Goal: Task Accomplishment & Management: Complete application form

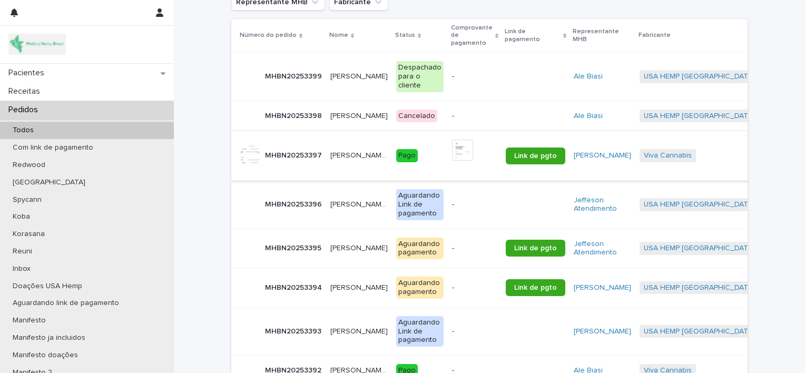
scroll to position [206, 0]
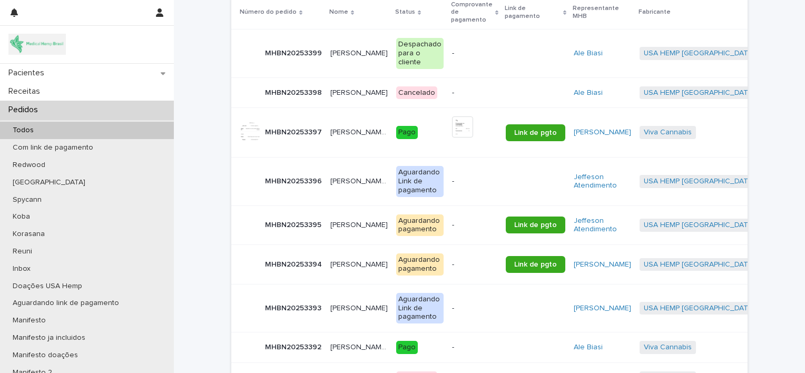
click at [349, 221] on p "[PERSON_NAME]" at bounding box center [360, 224] width 60 height 11
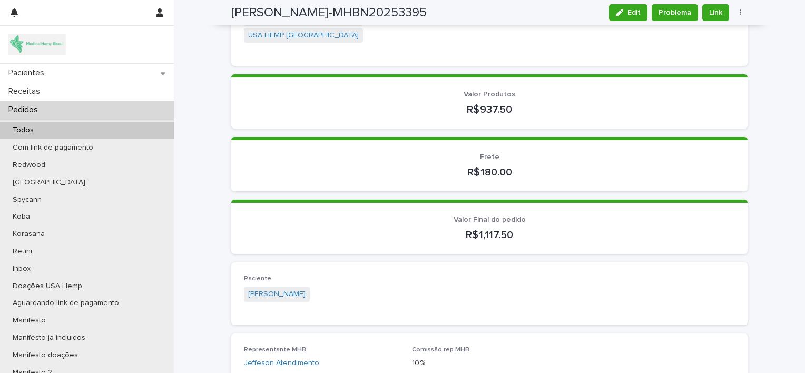
scroll to position [196, 0]
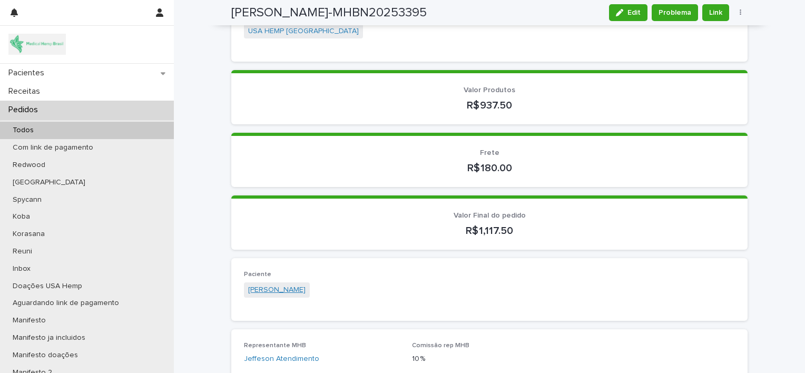
click at [278, 284] on link "[PERSON_NAME]" at bounding box center [276, 289] width 57 height 11
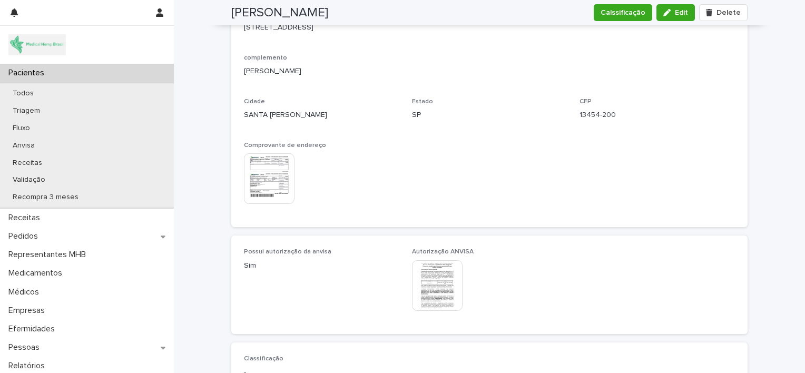
scroll to position [879, 0]
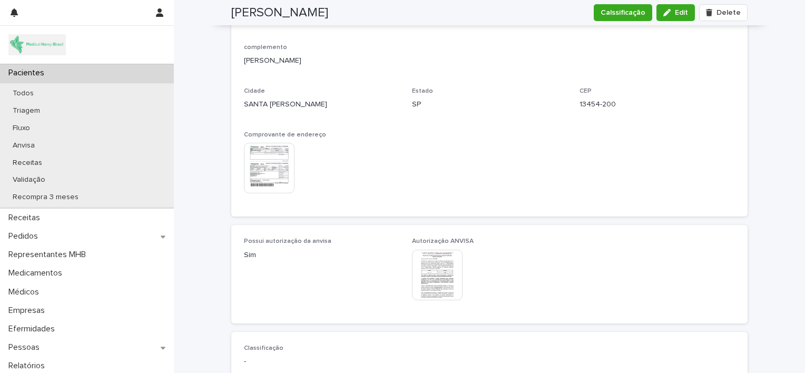
click at [269, 171] on img at bounding box center [269, 168] width 51 height 51
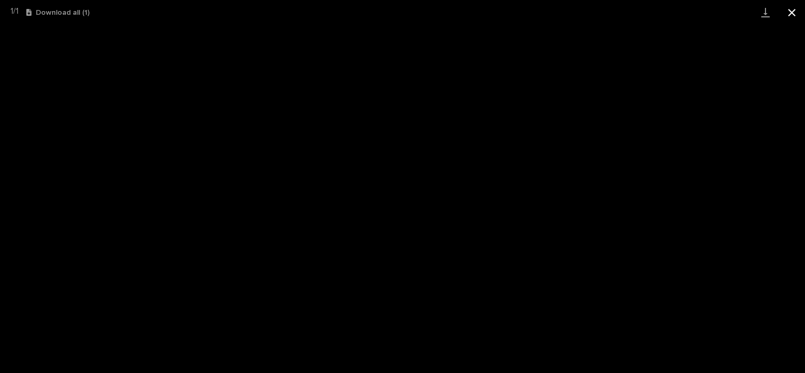
click at [792, 11] on button "Close gallery" at bounding box center [791, 12] width 26 height 25
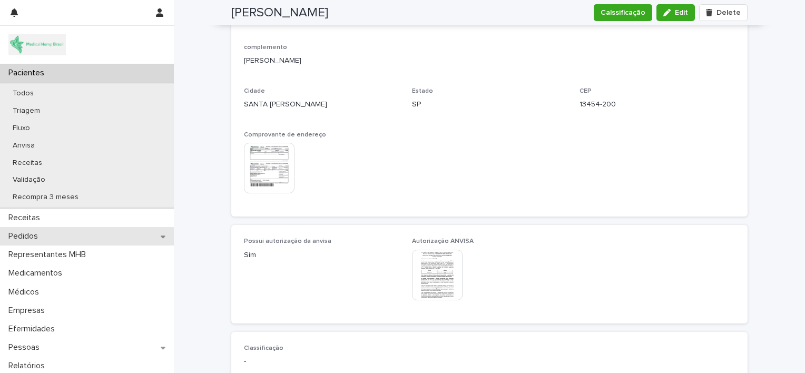
click at [70, 236] on div "Pedidos" at bounding box center [87, 236] width 174 height 18
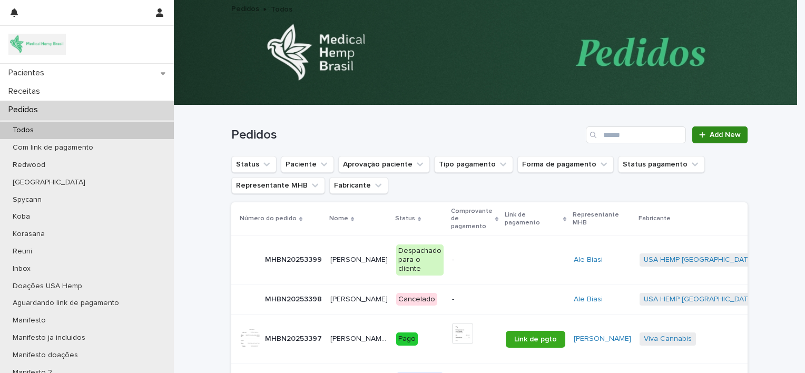
click at [710, 135] on span "Add New" at bounding box center [724, 134] width 31 height 7
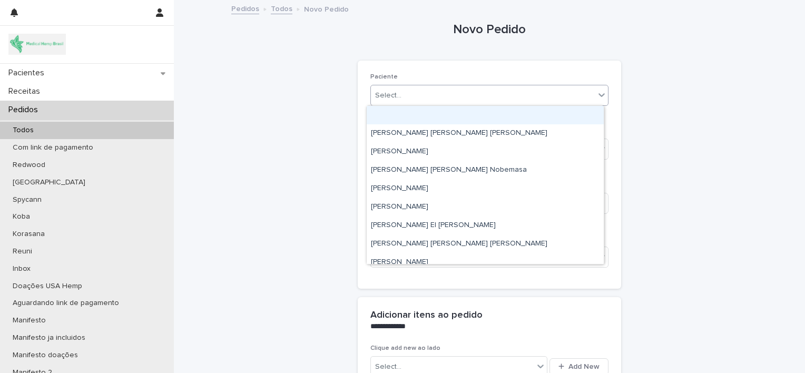
click at [479, 99] on div "Select..." at bounding box center [483, 95] width 224 height 17
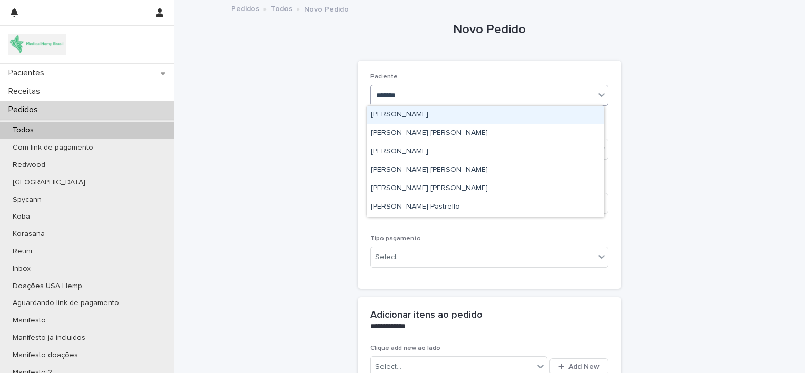
type input "********"
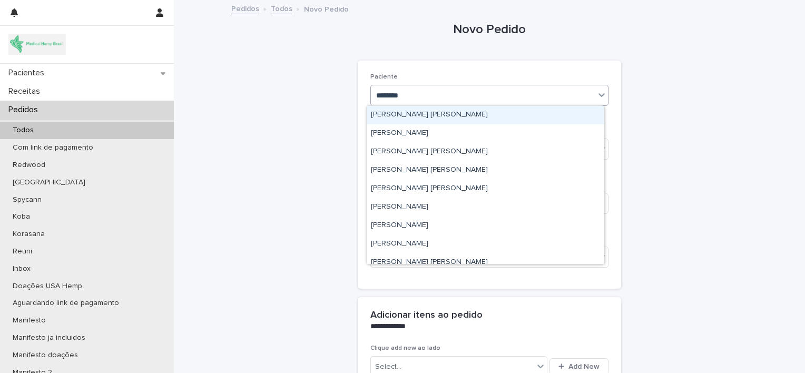
click at [471, 114] on div "[PERSON_NAME] [PERSON_NAME]" at bounding box center [485, 115] width 237 height 18
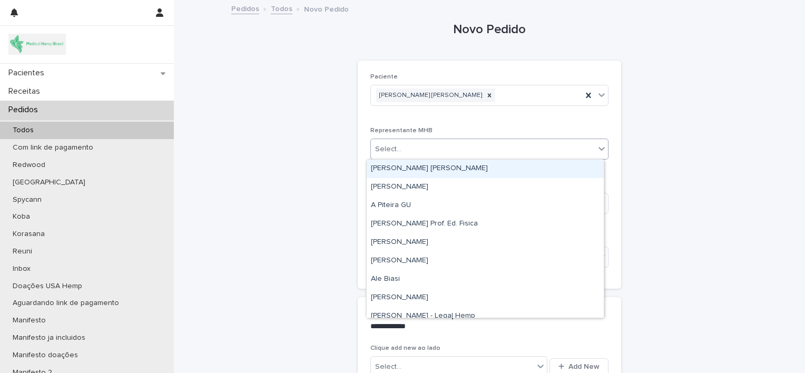
click at [433, 153] on div "Select..." at bounding box center [483, 149] width 224 height 17
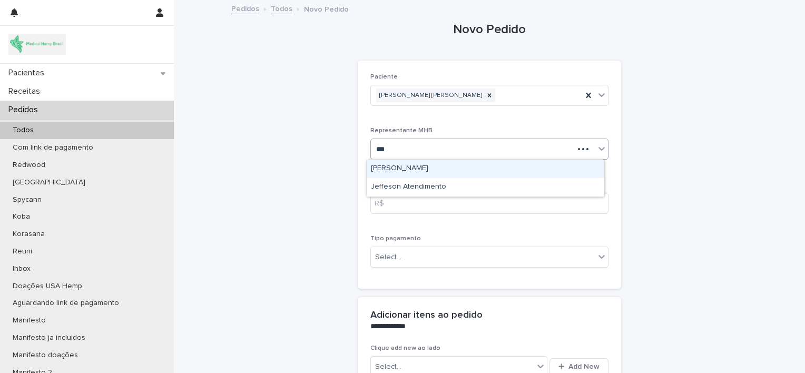
type input "****"
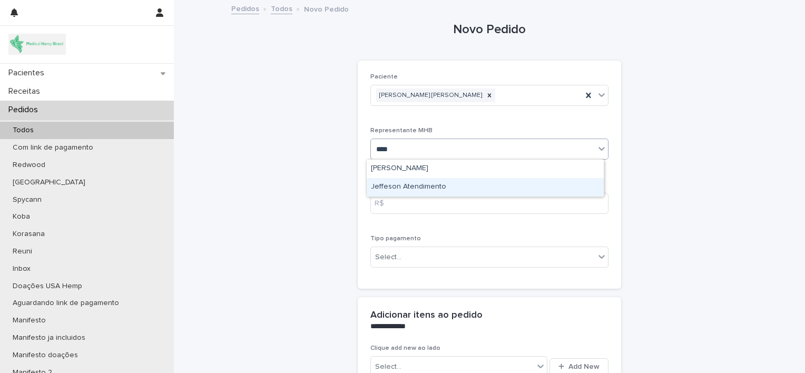
click at [437, 189] on div "Jeffeson Atendimento" at bounding box center [485, 187] width 237 height 18
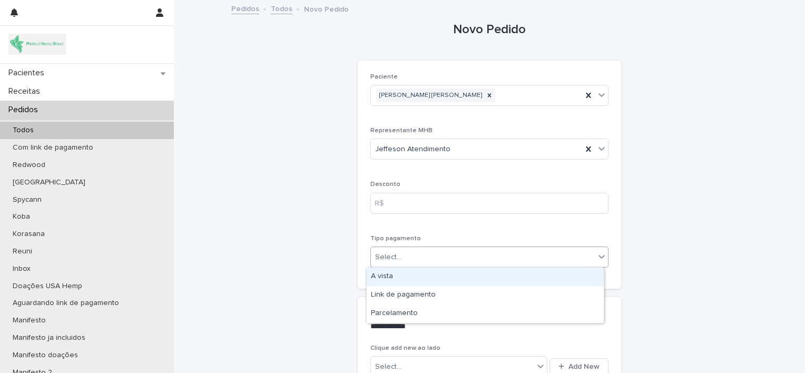
click at [437, 260] on div "Select..." at bounding box center [483, 257] width 224 height 17
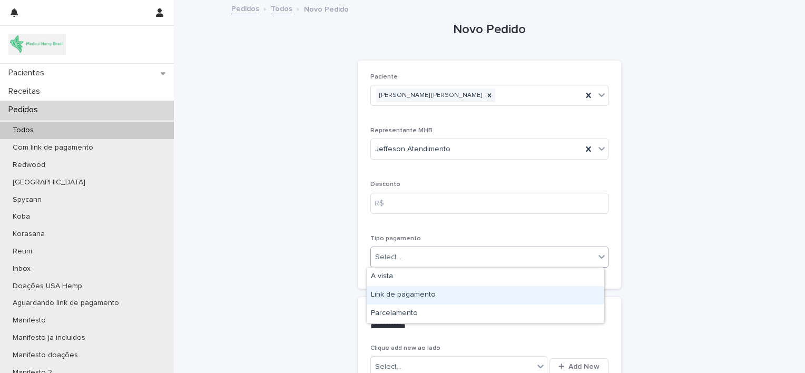
click at [435, 293] on div "Link de pagamento" at bounding box center [485, 295] width 237 height 18
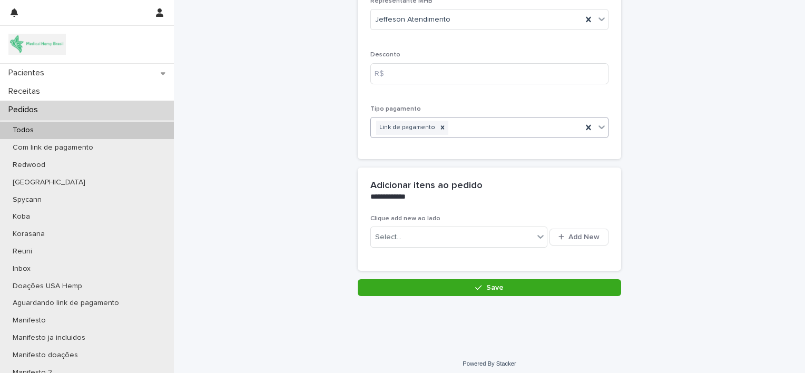
scroll to position [134, 0]
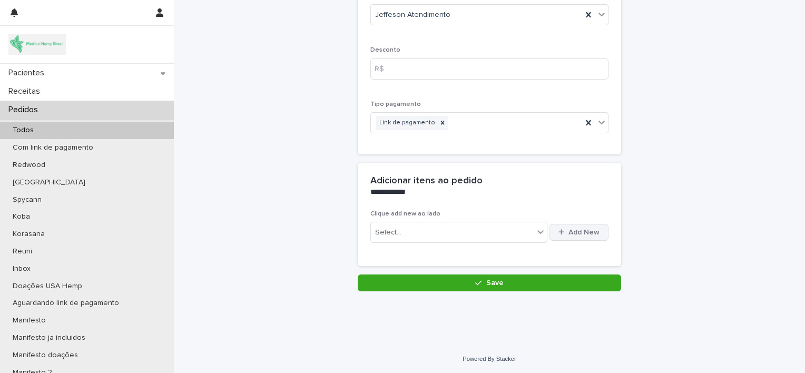
click at [586, 236] on button "Add New" at bounding box center [578, 232] width 59 height 17
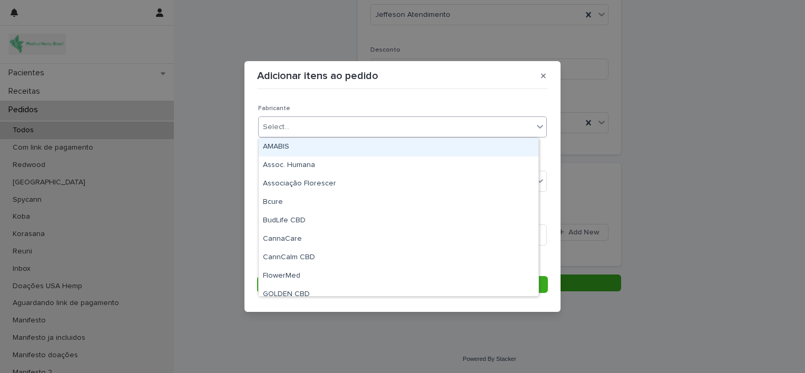
click at [385, 124] on div "Select..." at bounding box center [396, 126] width 274 height 17
type input "*"
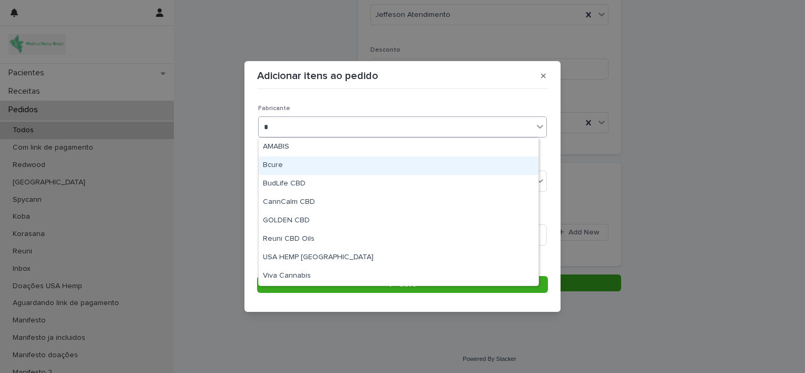
click at [353, 162] on div "Bcure" at bounding box center [399, 165] width 280 height 18
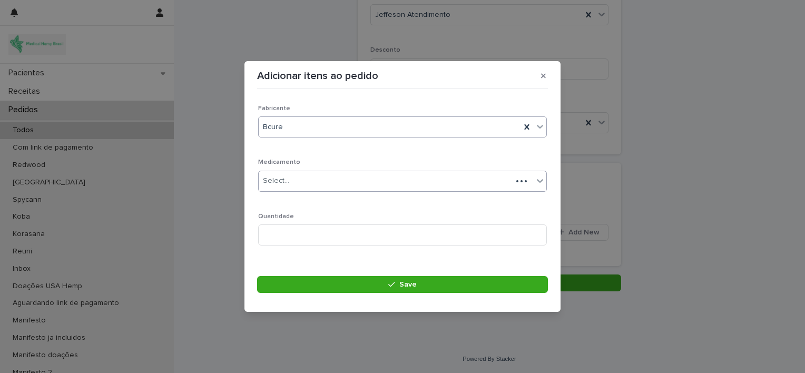
click at [362, 179] on div "Select..." at bounding box center [385, 180] width 253 height 17
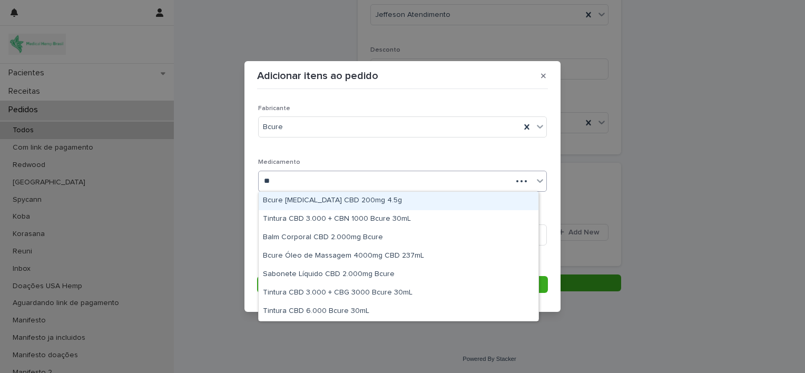
type input "***"
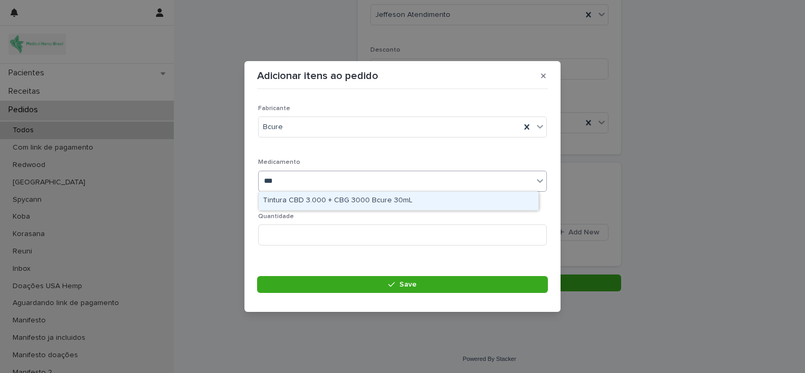
click at [371, 196] on div "Tintura CBD 3.000 + CBG 3000 Bcure 30mL" at bounding box center [399, 201] width 280 height 18
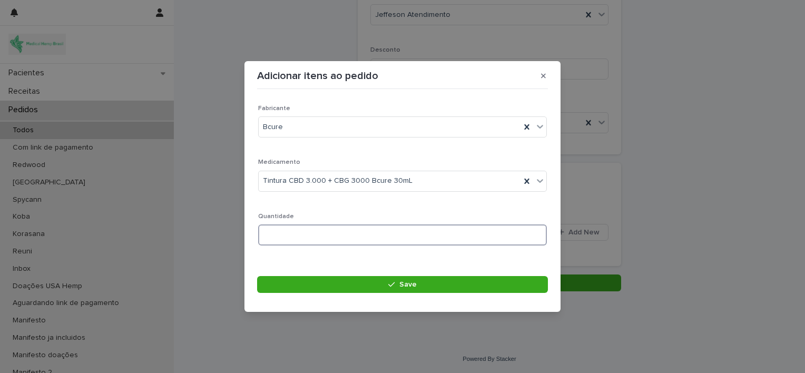
click at [356, 234] on input at bounding box center [402, 234] width 289 height 21
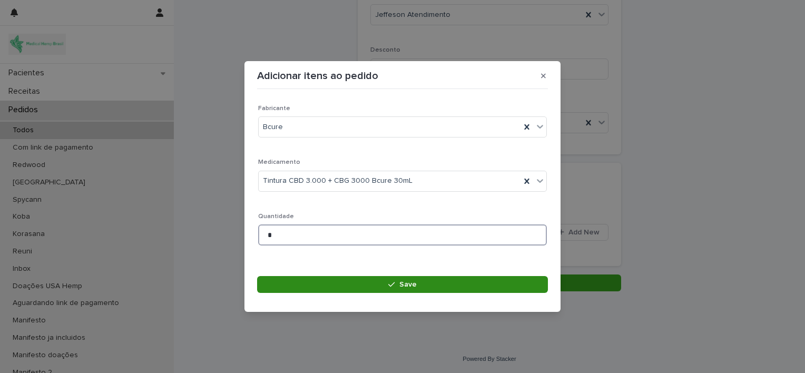
type input "*"
click at [372, 284] on button "Save" at bounding box center [402, 284] width 291 height 17
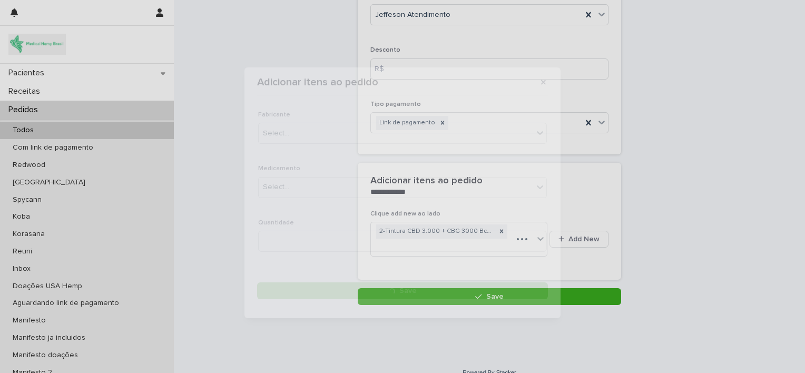
scroll to position [141, 0]
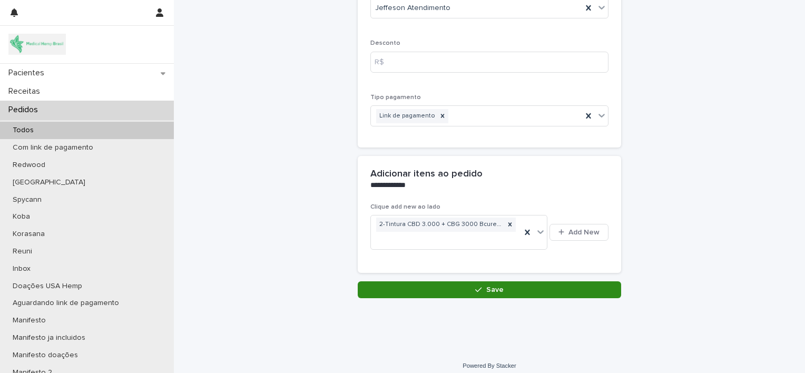
click at [480, 292] on button "Save" at bounding box center [489, 289] width 263 height 17
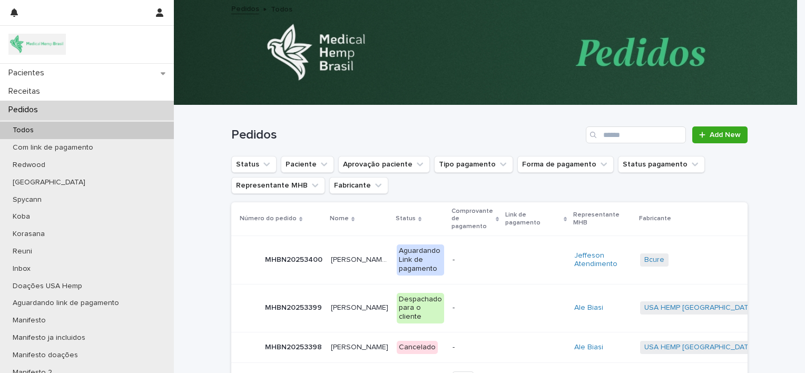
click at [340, 260] on p "[PERSON_NAME] [PERSON_NAME]" at bounding box center [361, 258] width 60 height 11
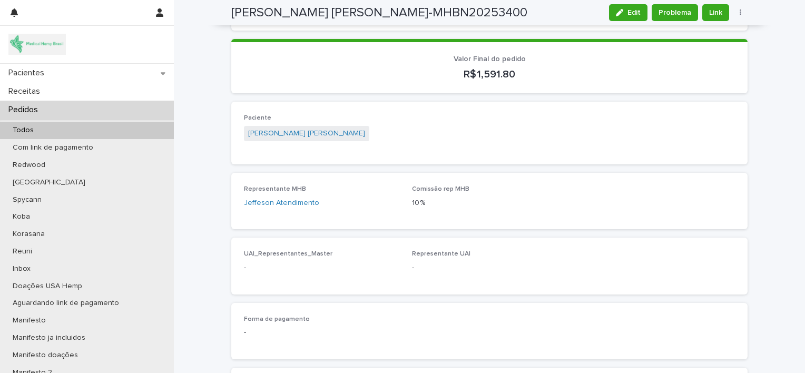
scroll to position [333, 0]
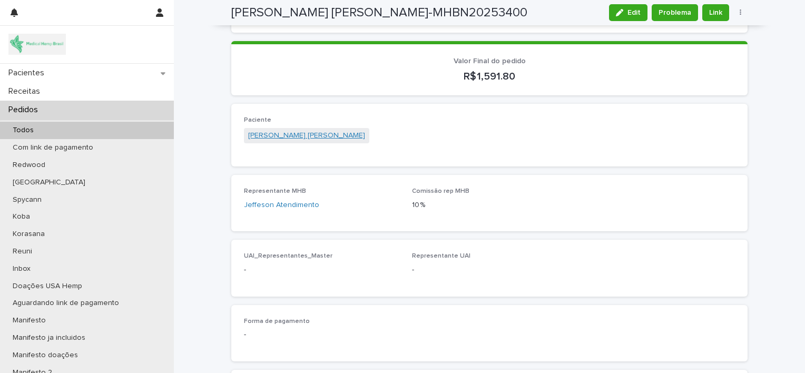
click at [279, 134] on link "[PERSON_NAME] [PERSON_NAME]" at bounding box center [306, 135] width 117 height 11
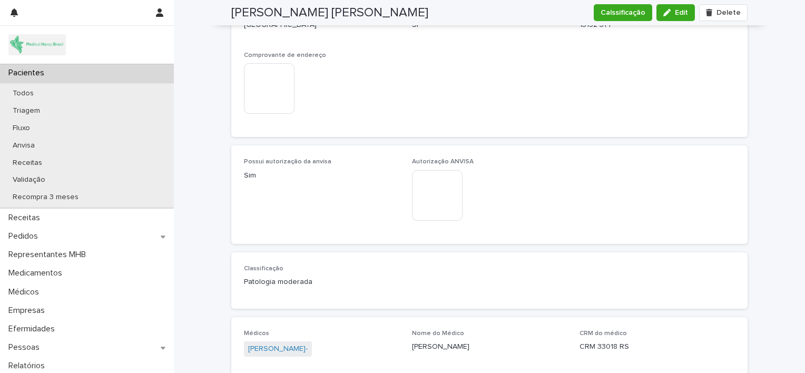
scroll to position [955, 0]
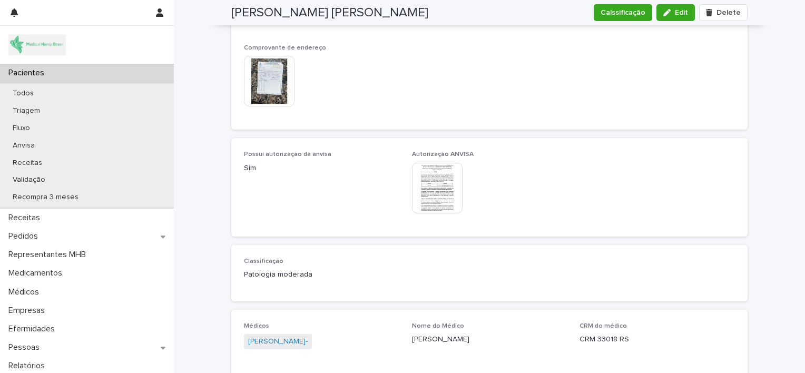
click at [420, 195] on img at bounding box center [437, 188] width 51 height 51
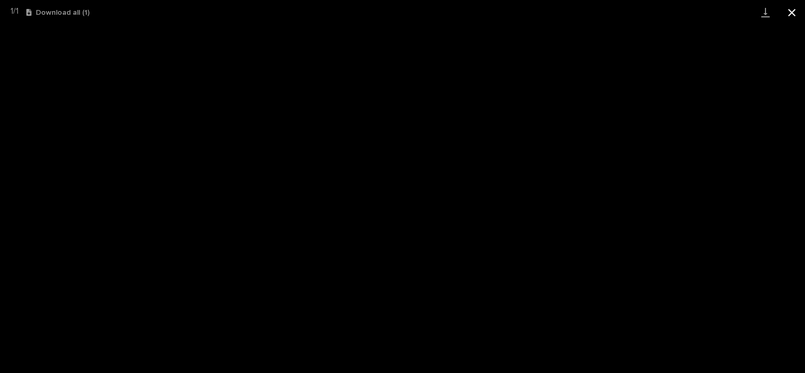
click at [789, 10] on button "Close gallery" at bounding box center [791, 12] width 26 height 25
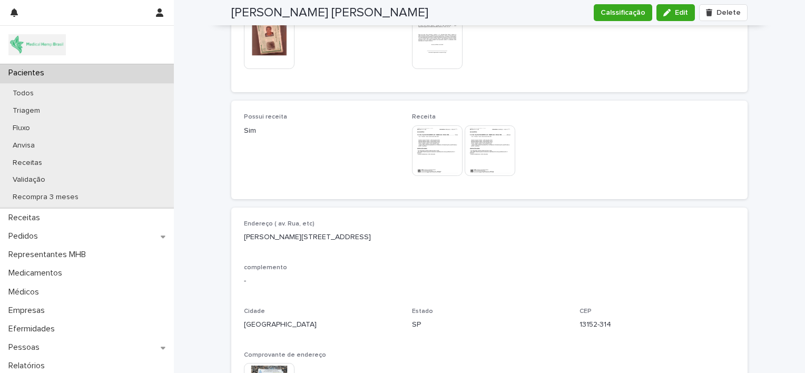
scroll to position [647, 0]
click at [670, 19] on button "Edit" at bounding box center [675, 12] width 38 height 17
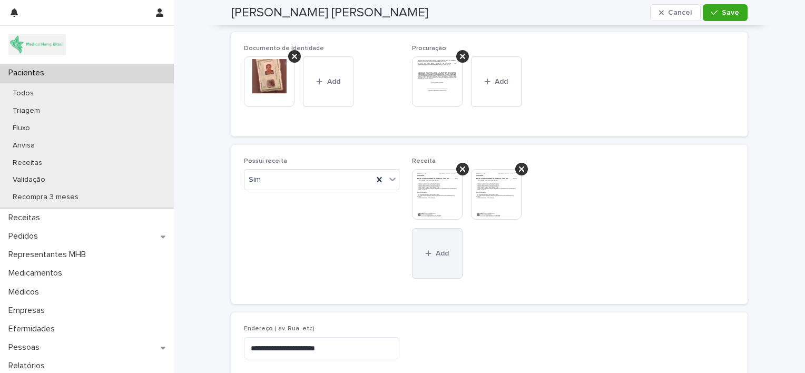
click at [438, 251] on span "Add" at bounding box center [441, 253] width 13 height 7
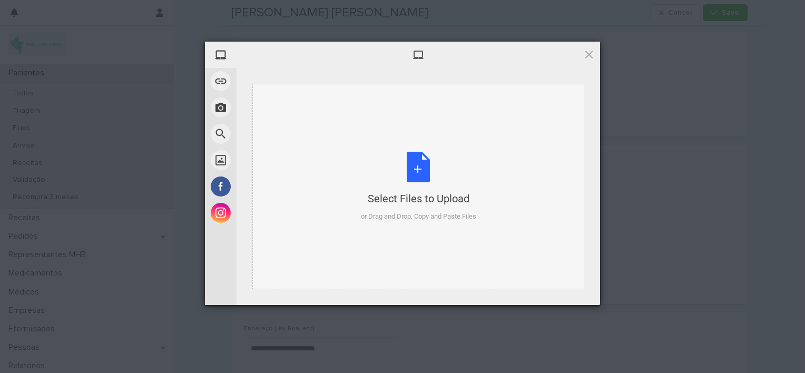
click at [415, 173] on div "Select Files to Upload or Drag and Drop, Copy and Paste Files" at bounding box center [418, 187] width 115 height 70
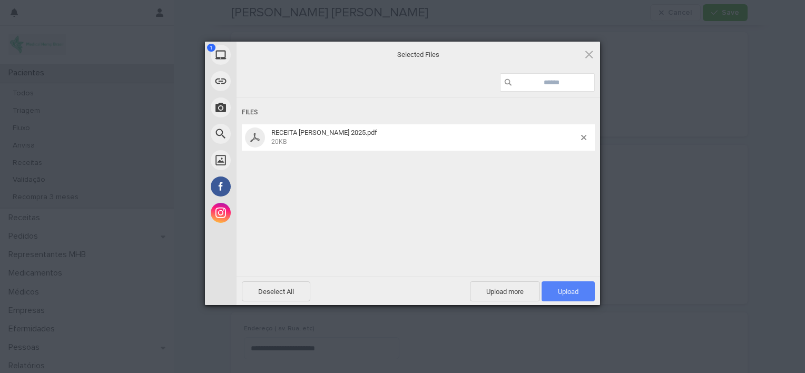
click at [577, 290] on span "Upload 1" at bounding box center [568, 292] width 21 height 8
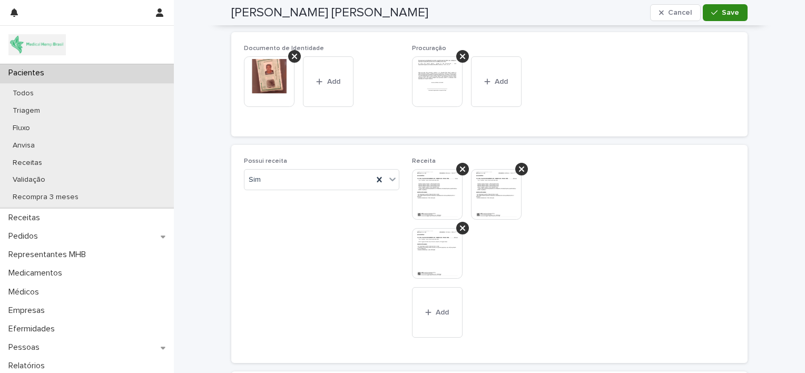
click at [726, 17] on button "Save" at bounding box center [724, 12] width 45 height 17
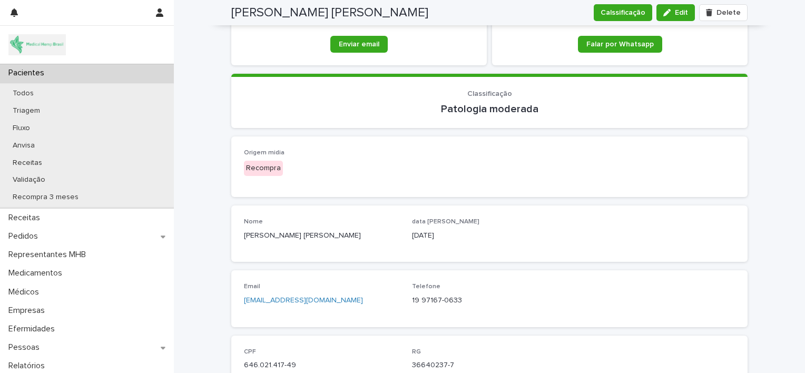
scroll to position [242, 0]
